Goal: Transaction & Acquisition: Purchase product/service

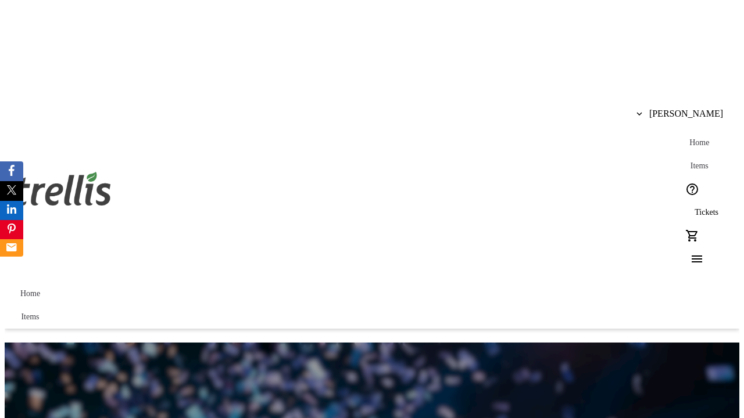
click at [694, 208] on span "Tickets" at bounding box center [706, 212] width 24 height 9
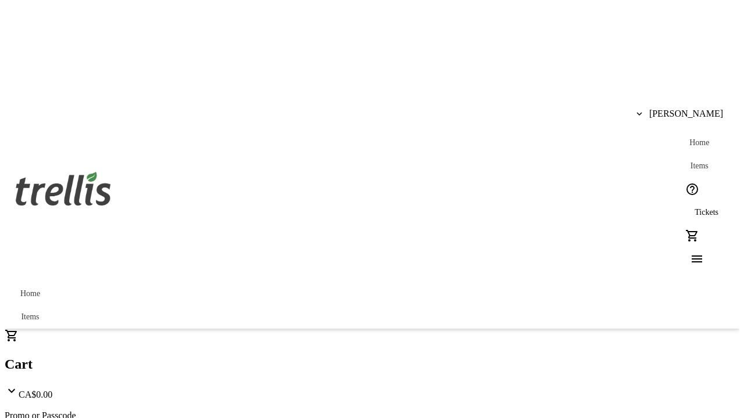
type input "1"
